Goal: Navigation & Orientation: Find specific page/section

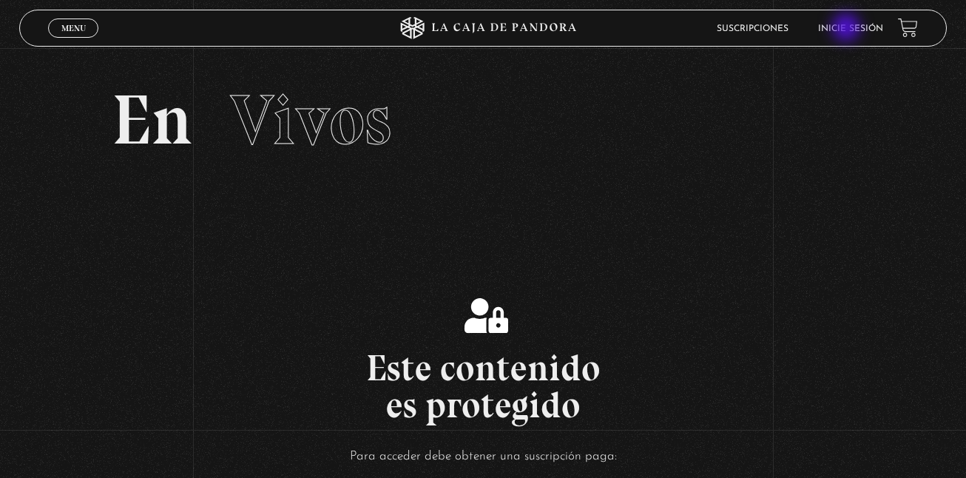
click at [848, 29] on link "Inicie sesión" at bounding box center [850, 28] width 65 height 9
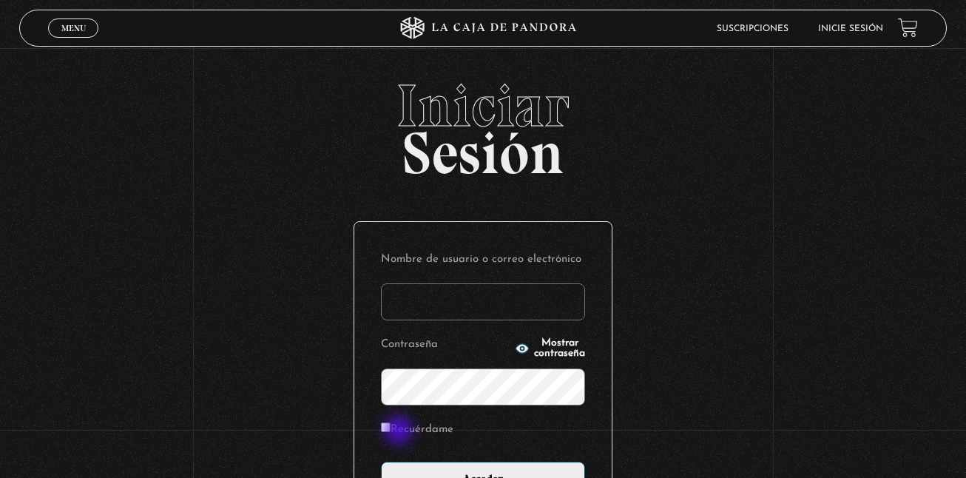
type input "kalebgonzalezcruz@gmail.com"
click at [400, 431] on label "Recuérdame" at bounding box center [417, 430] width 73 height 23
click at [391, 431] on input "Recuérdame" at bounding box center [386, 428] width 10 height 10
checkbox input "true"
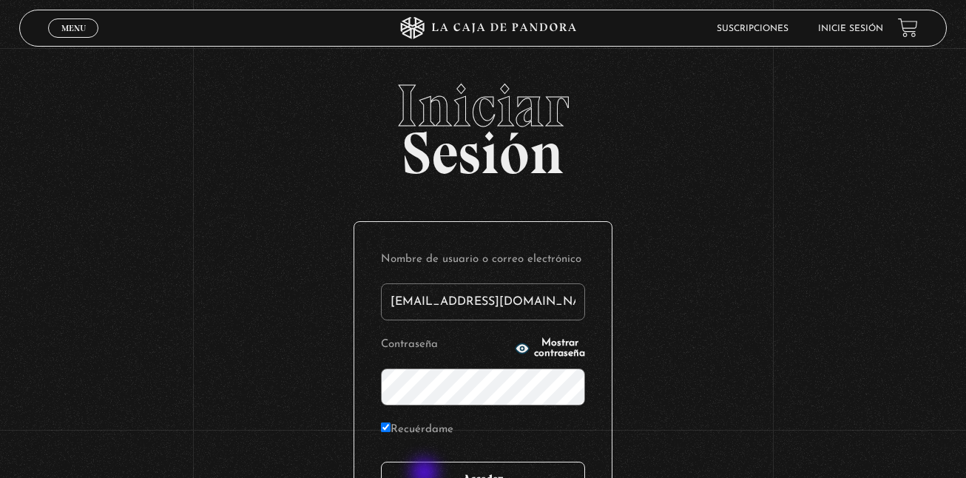
click at [426, 474] on input "Acceder" at bounding box center [483, 480] width 204 height 37
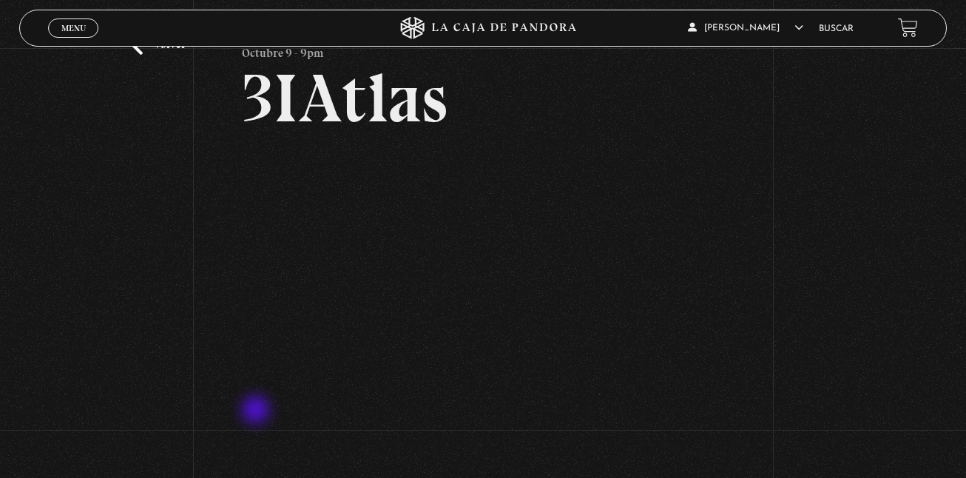
scroll to position [31, 0]
